Goal: Information Seeking & Learning: Learn about a topic

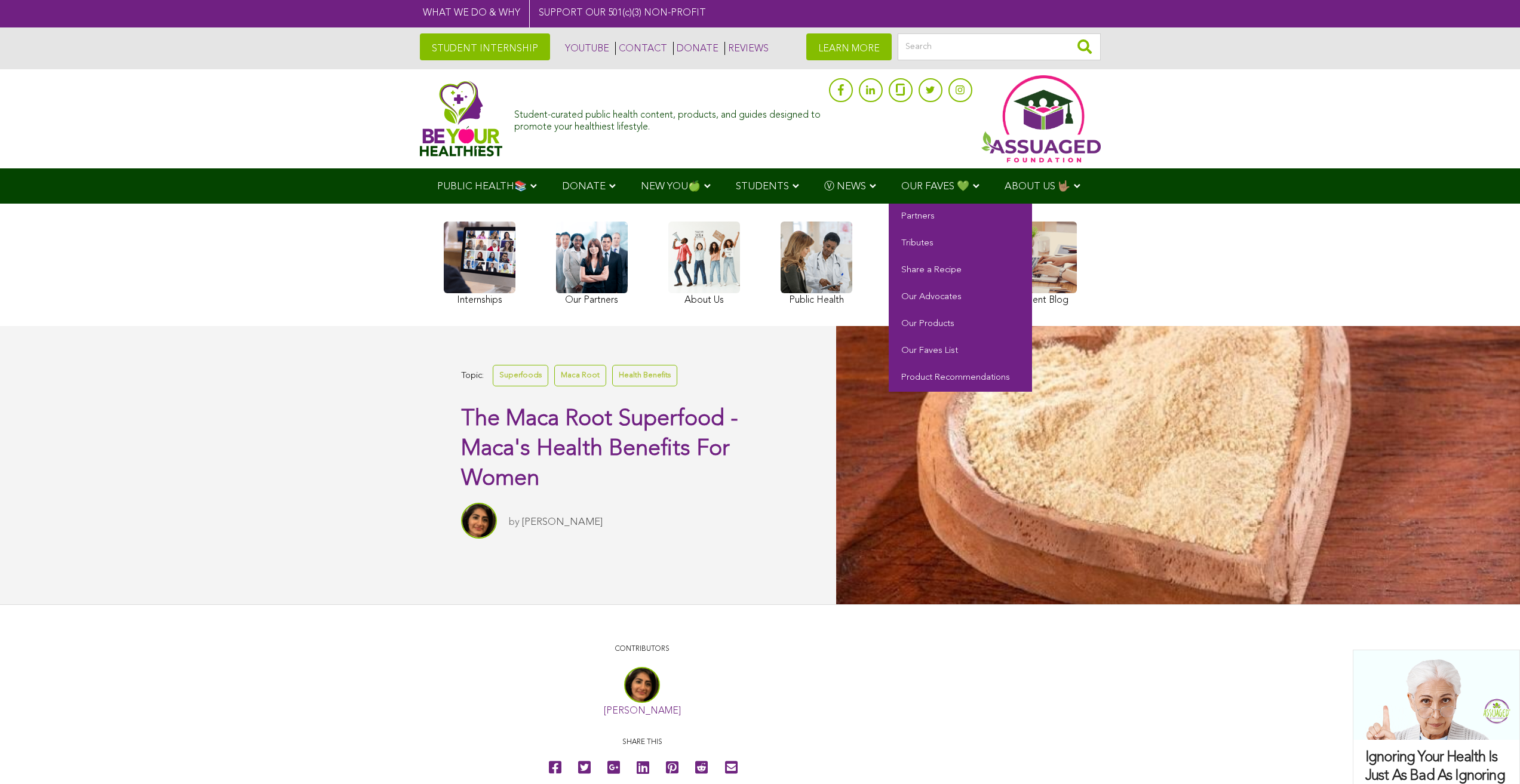
click at [901, 185] on span "OUR FAVES 💚" at bounding box center [935, 187] width 68 height 10
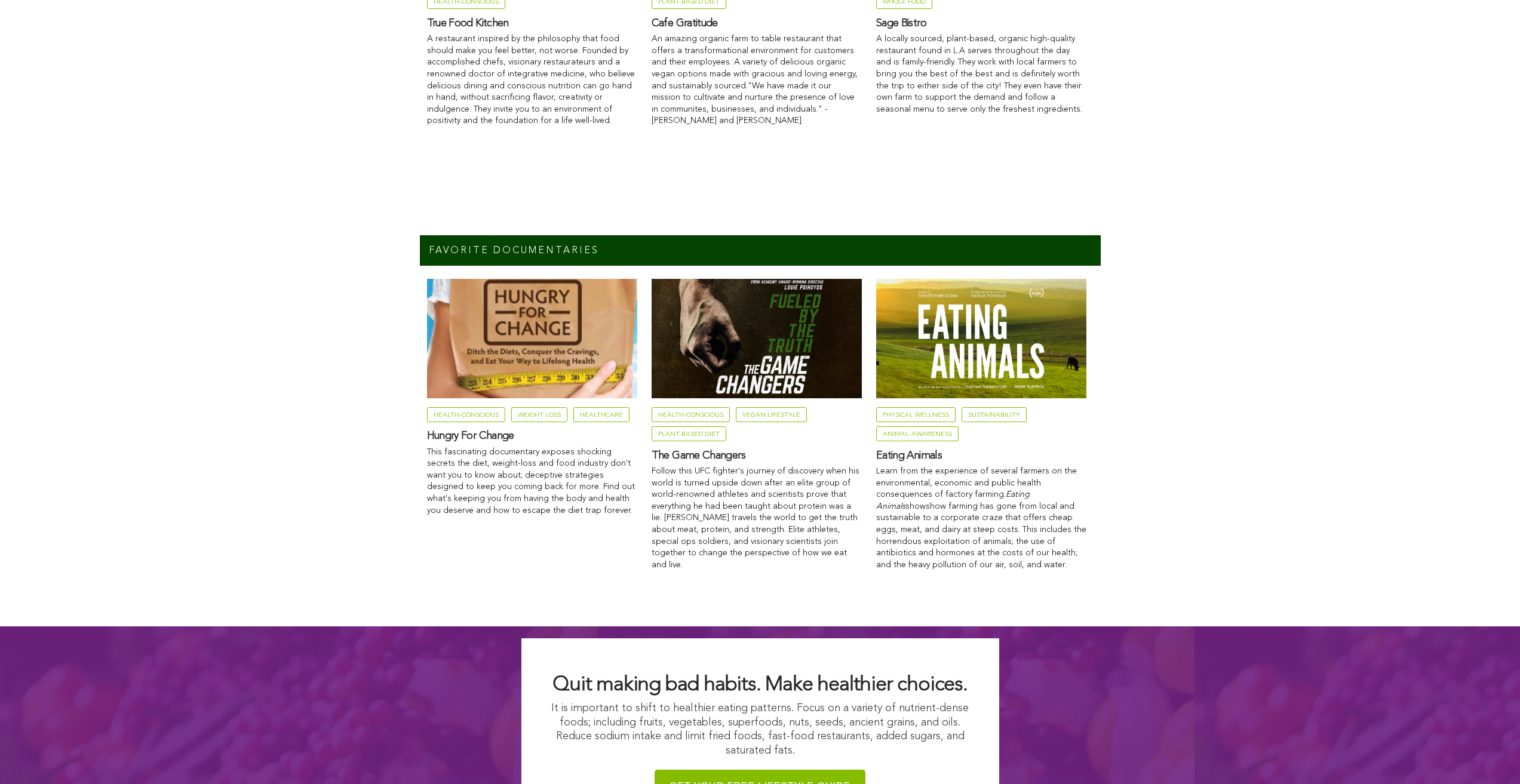
scroll to position [1487, 0]
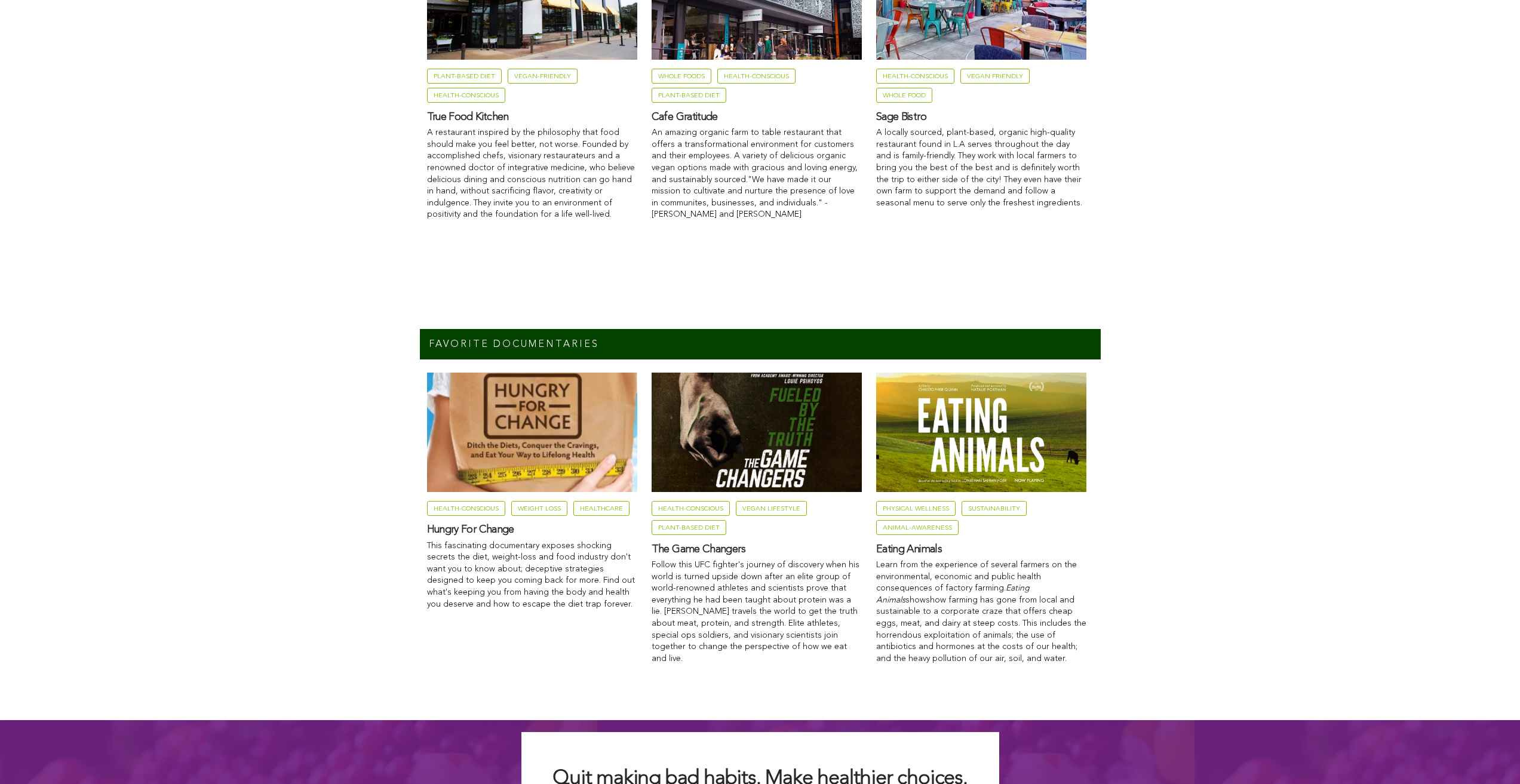
click at [427, 83] on link "Plant-Based Diet" at bounding box center [464, 76] width 75 height 15
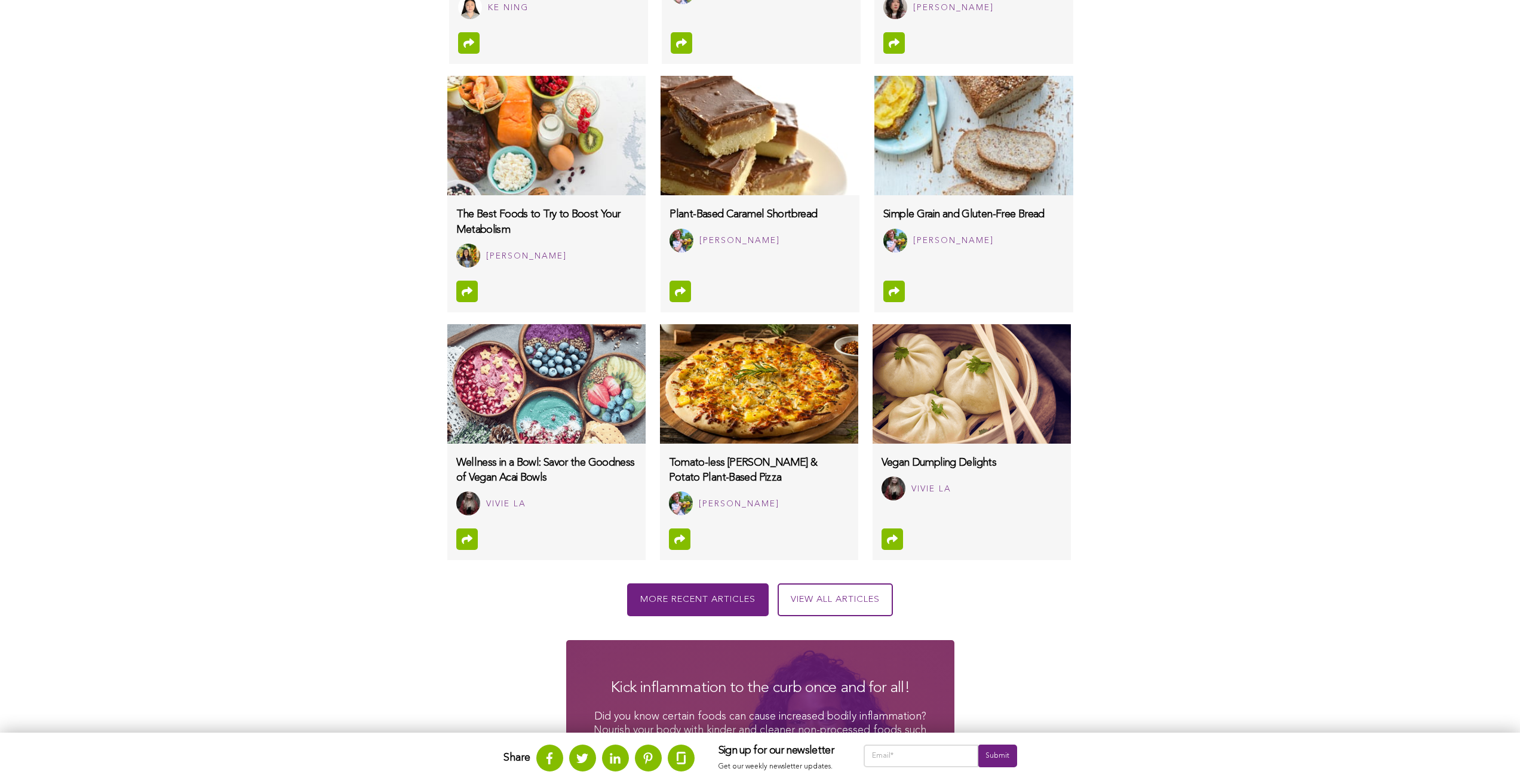
scroll to position [993, 0]
